Goal: Information Seeking & Learning: Understand process/instructions

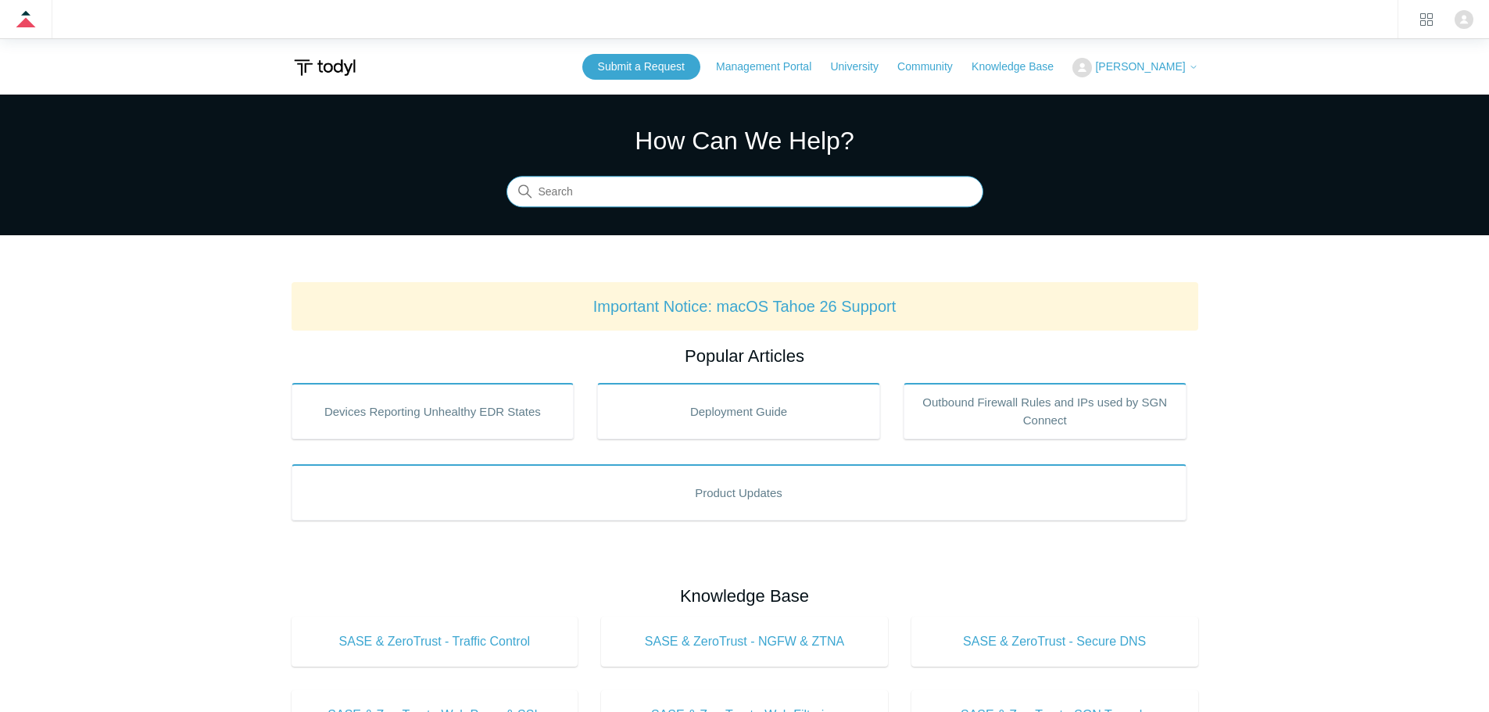
click at [542, 202] on input "Search" at bounding box center [745, 192] width 477 height 31
type input "microsof"
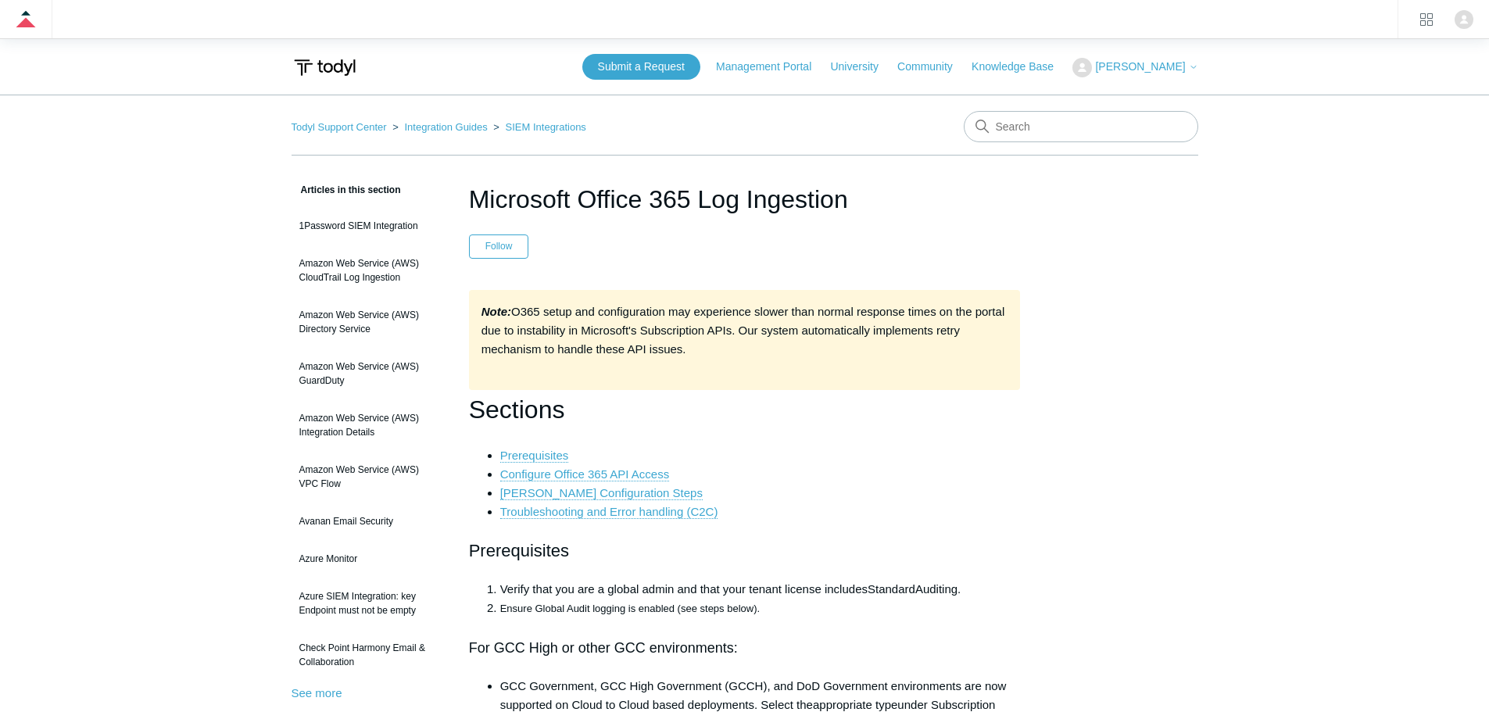
drag, startPoint x: 848, startPoint y: 199, endPoint x: 458, endPoint y: 189, distance: 390.2
copy h1 "Microsoft Office 365 Log Ingestion"
click at [1053, 122] on input "Search" at bounding box center [1081, 126] width 235 height 31
type input "entra identity set up"
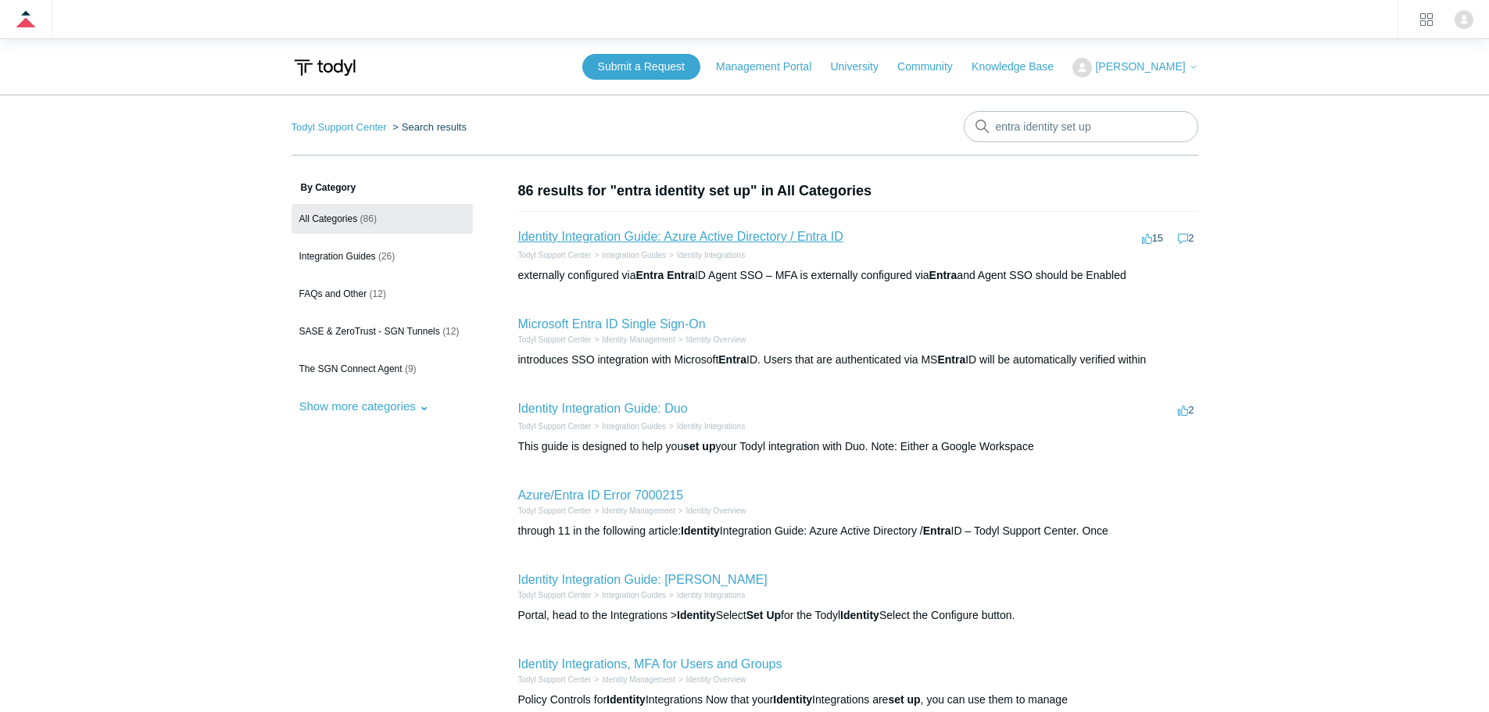
click at [619, 237] on link "Identity Integration Guide: Azure Active Directory / Entra ID" at bounding box center [680, 236] width 325 height 13
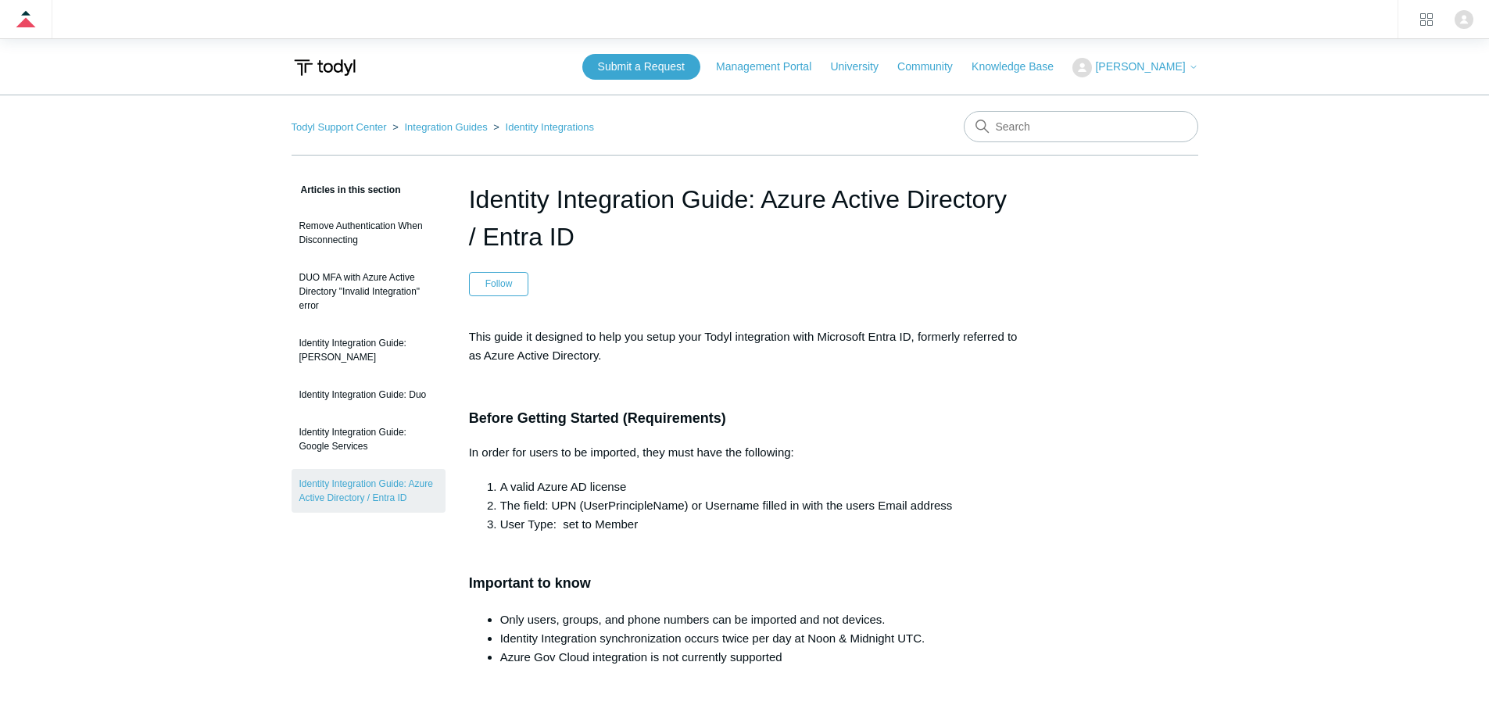
drag, startPoint x: 600, startPoint y: 245, endPoint x: 471, endPoint y: 204, distance: 135.5
click at [471, 204] on h1 "Identity Integration Guide: Azure Active Directory / Entra ID" at bounding box center [745, 218] width 552 height 75
copy h1 "Identity Integration Guide: Azure Active Directory / Entra ID"
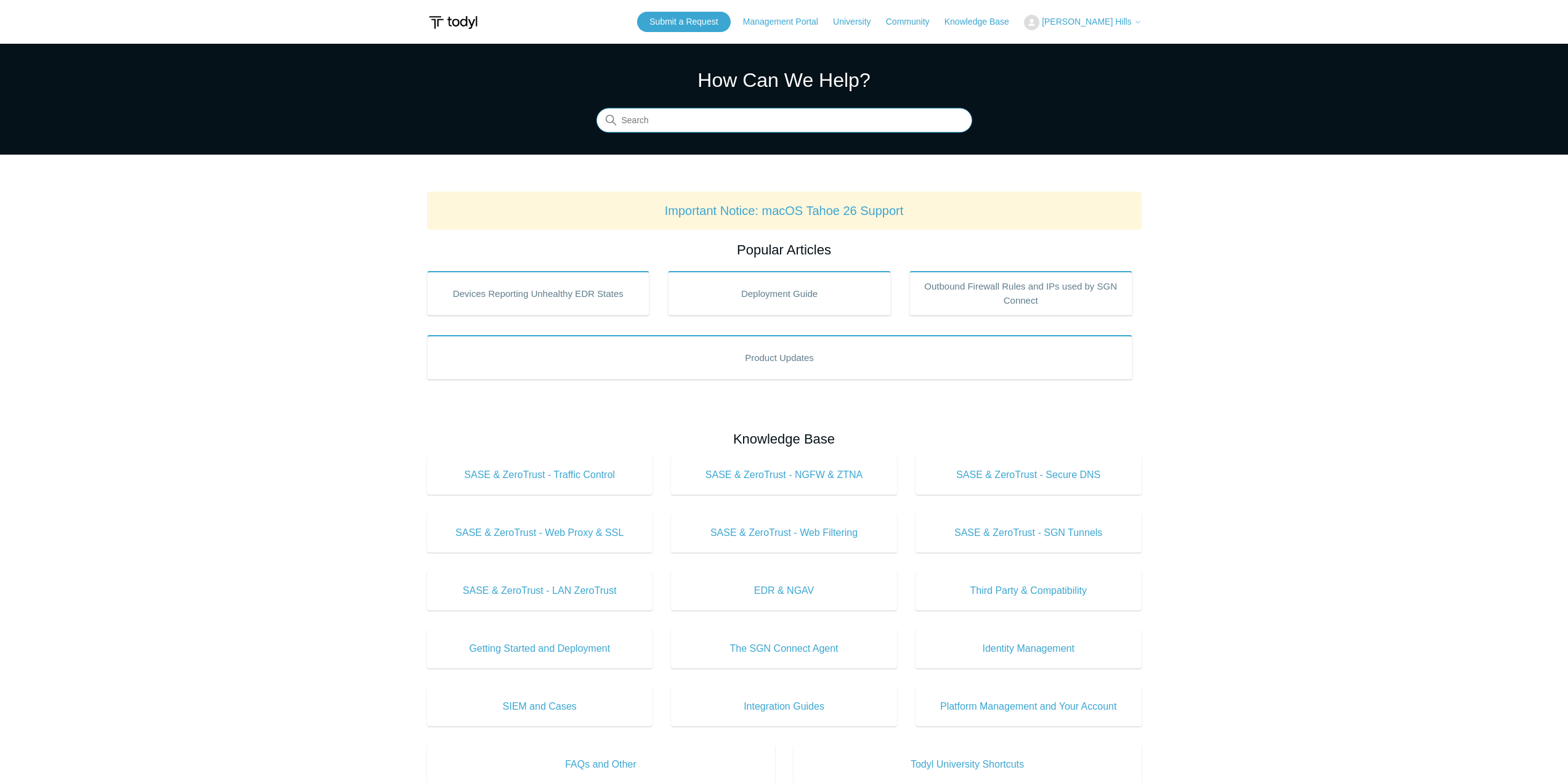
click at [665, 120] on input "Search" at bounding box center [784, 121] width 376 height 24
type input "microsoft log"
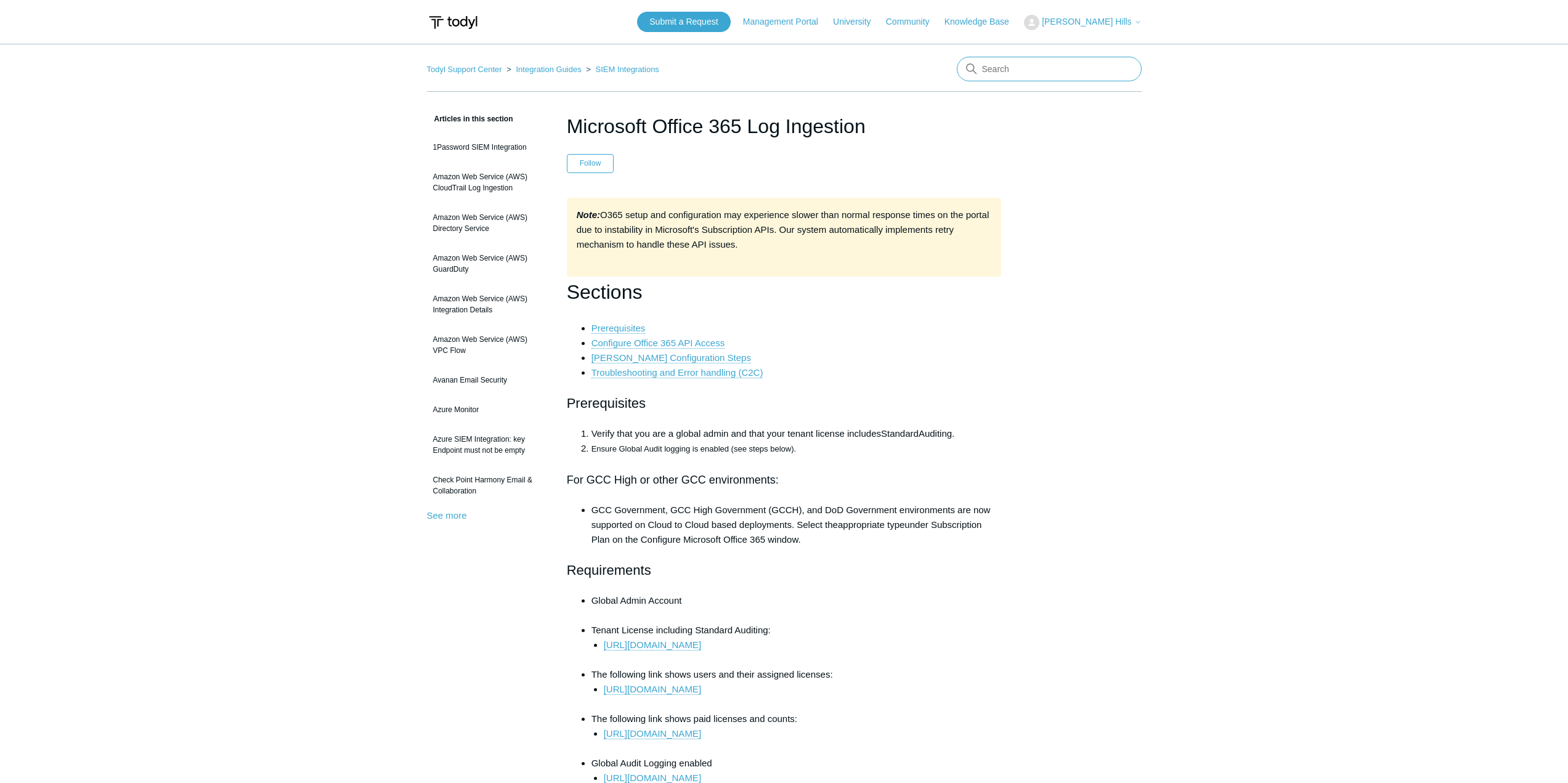
click at [1013, 70] on input "Search" at bounding box center [1049, 69] width 185 height 24
type input "entra identity set up"
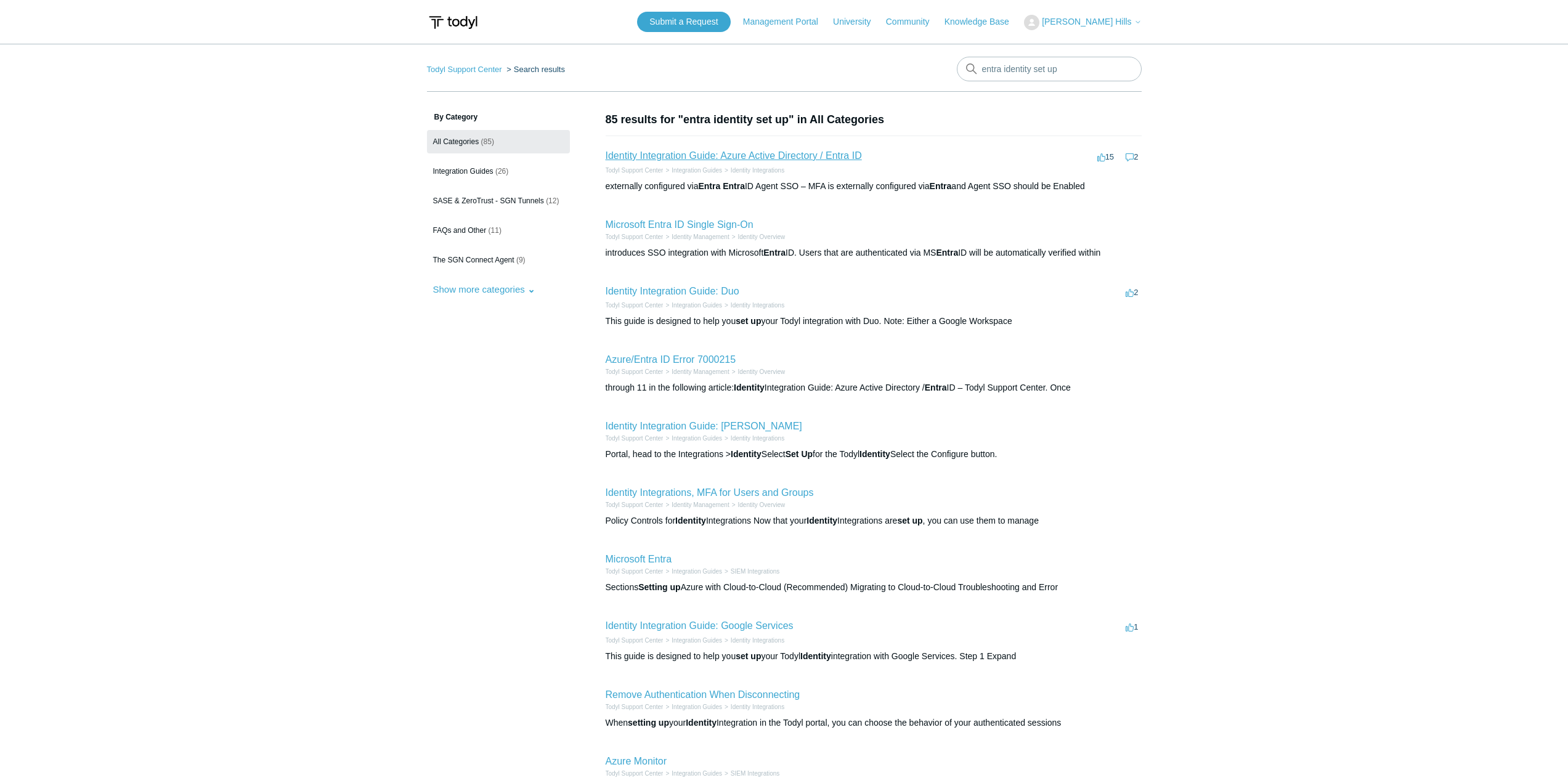
click at [722, 151] on link "Identity Integration Guide: Azure Active Directory / Entra ID" at bounding box center [733, 155] width 256 height 10
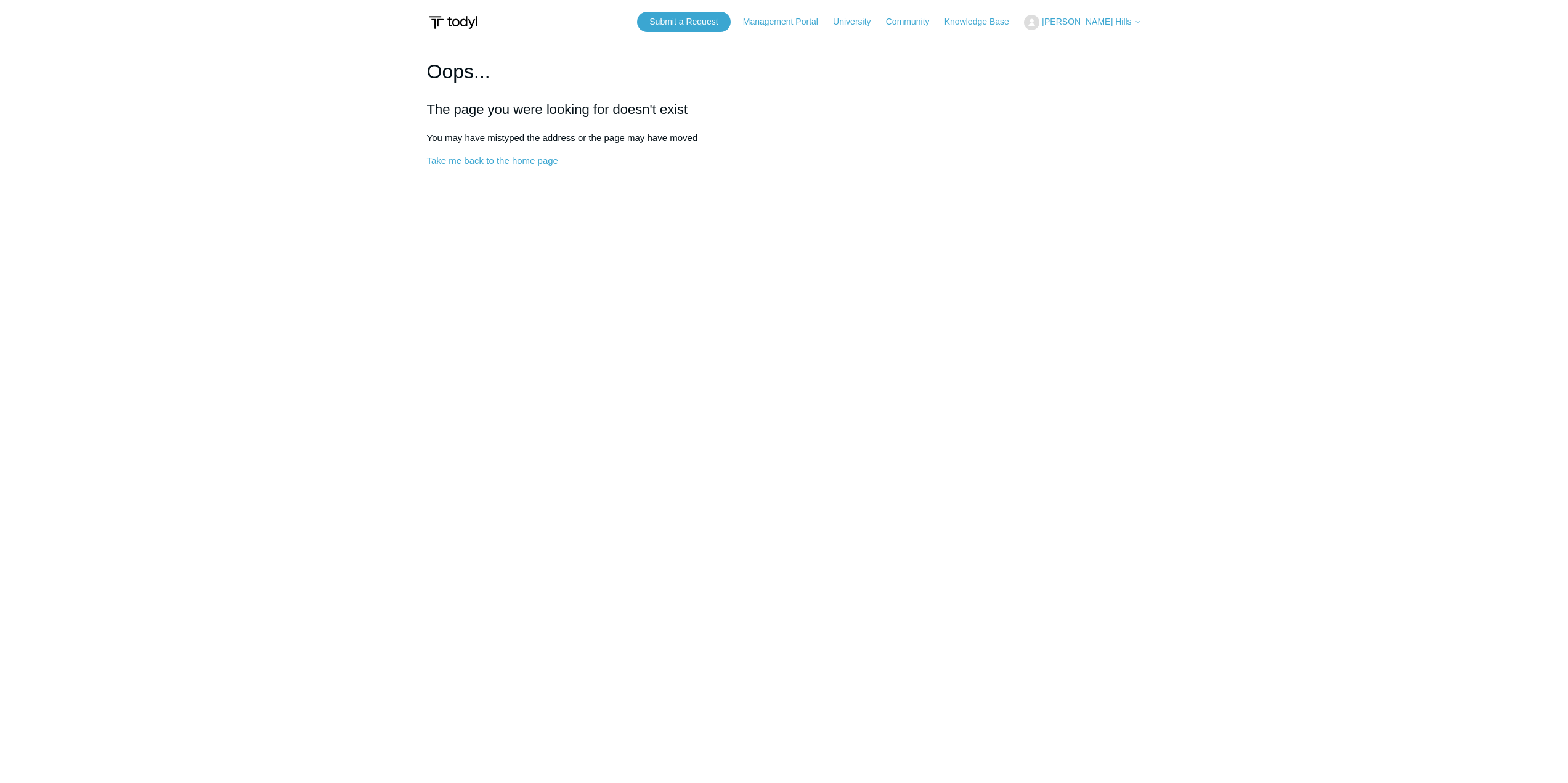
click at [1114, 15] on button "[PERSON_NAME] Hills" at bounding box center [1082, 23] width 117 height 16
click at [1094, 61] on link "Sign out" at bounding box center [1084, 69] width 120 height 21
